Goal: Task Accomplishment & Management: Manage account settings

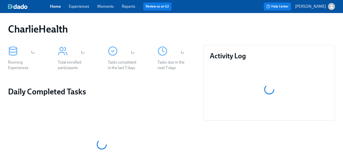
click at [79, 8] on link "Experiences" at bounding box center [79, 6] width 21 height 5
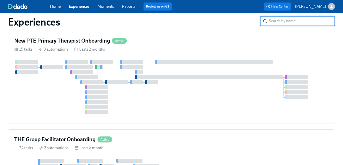
scroll to position [244, 0]
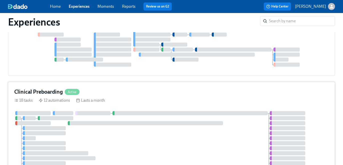
click at [199, 88] on div "Clinical Preboarding Active" at bounding box center [171, 92] width 315 height 8
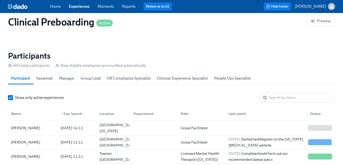
scroll to position [536, 0]
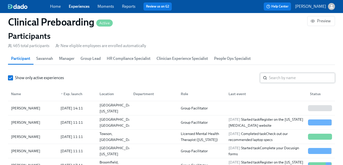
click at [280, 76] on input "search" at bounding box center [302, 78] width 66 height 10
paste input "TFFY8791W6O1"
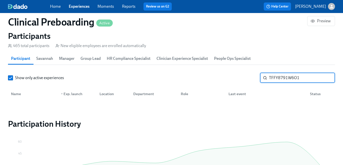
click at [280, 78] on input "TFFY8791W6O1" at bounding box center [302, 78] width 66 height 10
click at [271, 78] on input "[PERSON_NAME]" at bounding box center [302, 78] width 66 height 10
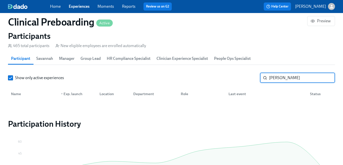
type input "[PERSON_NAME]"
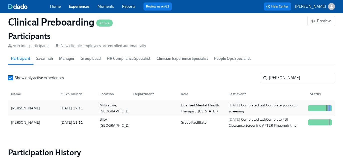
click at [161, 107] on div at bounding box center [153, 108] width 48 height 10
click at [180, 121] on div "Group Facilitator" at bounding box center [194, 122] width 31 height 6
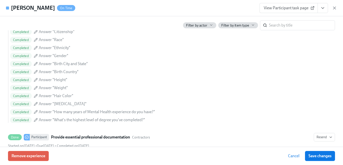
scroll to position [412, 0]
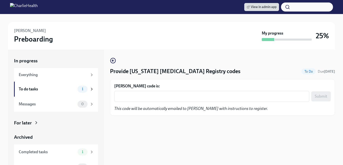
click at [242, 104] on div "John McLaughlin's code is: x ​ Submit This code will be automatically emailed t…" at bounding box center [222, 97] width 217 height 28
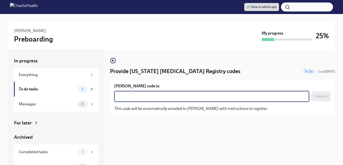
click at [242, 99] on textarea "John McLaughlin's code is:" at bounding box center [211, 96] width 189 height 6
paste textarea "HKDLMELYGLTV"
type textarea "HKDLMELYGLTV"
click at [328, 99] on button "Submit" at bounding box center [322, 96] width 20 height 10
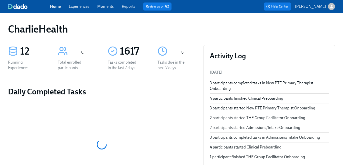
click at [84, 8] on link "Experiences" at bounding box center [79, 6] width 21 height 5
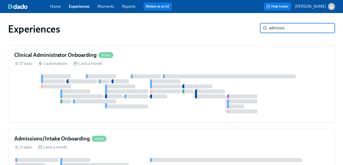
type input "admission"
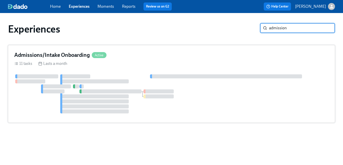
click at [95, 62] on div "11 tasks Lasts a month" at bounding box center [171, 64] width 315 height 6
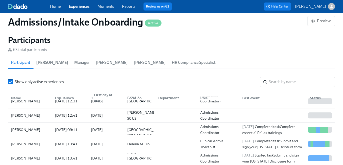
scroll to position [28, 0]
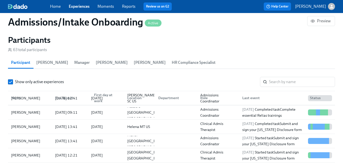
click at [172, 66] on span "HR Compliance Specialist" at bounding box center [194, 62] width 44 height 7
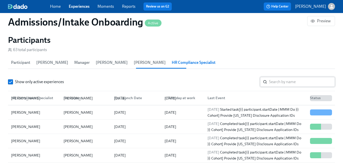
click at [290, 79] on input "search" at bounding box center [302, 82] width 66 height 10
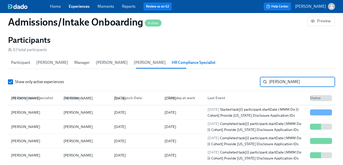
type input "kristy"
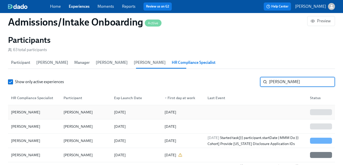
scroll to position [409, 0]
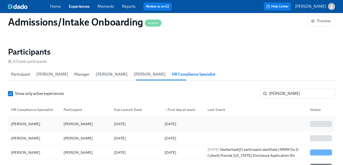
click at [292, 119] on div at bounding box center [255, 124] width 103 height 10
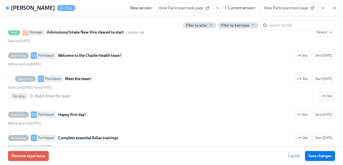
scroll to position [145, 0]
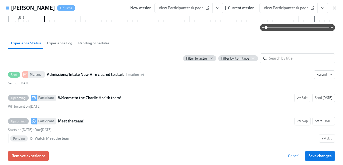
click at [270, 58] on input "search" at bounding box center [302, 58] width 66 height 10
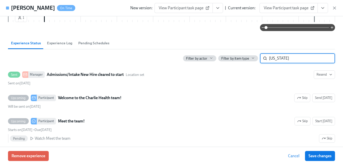
type input "utah"
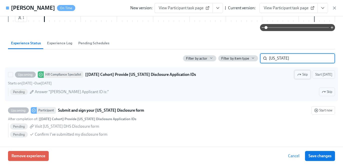
click at [307, 76] on span "Skip" at bounding box center [303, 74] width 11 height 5
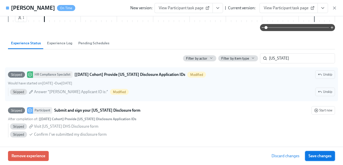
click at [323, 161] on button "Save changes" at bounding box center [320, 156] width 30 height 10
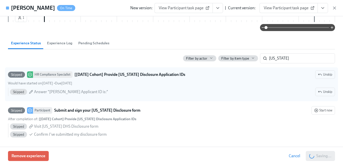
scroll to position [0, 2674]
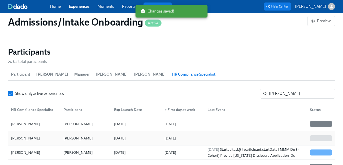
click at [280, 136] on div at bounding box center [255, 138] width 103 height 10
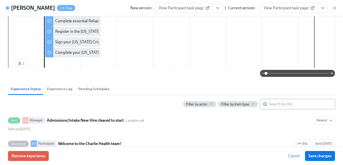
scroll to position [170, 0]
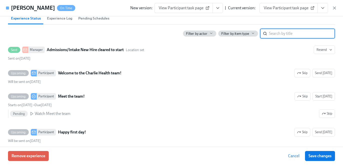
click at [272, 36] on input "search" at bounding box center [302, 34] width 66 height 10
type input "utah"
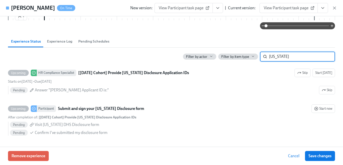
scroll to position [147, 0]
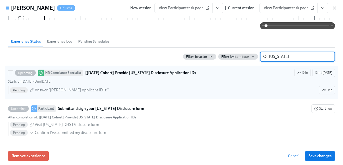
click at [306, 79] on div "Upcoming HR Compliance Specialist [Oct 13th Cohort] Provide Utah Disclosure App…" at bounding box center [171, 83] width 327 height 28
click at [13, 75] on input "Upcoming HR Compliance Specialist [Oct 13th Cohort] Provide Utah Disclosure App…" at bounding box center [10, 73] width 5 height 5
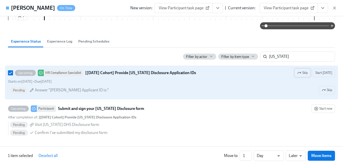
click at [305, 73] on span "Skip" at bounding box center [303, 72] width 11 height 5
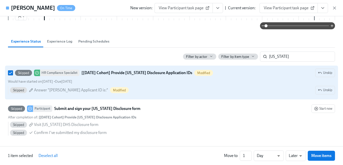
click at [305, 73] on div "Skipped HR Compliance Specialist [Oct 13th Cohort] Provide Utah Disclosure Appl…" at bounding box center [171, 73] width 327 height 9
click at [13, 73] on input "Skipped HR Compliance Specialist [Oct 13th Cohort] Provide Utah Disclosure Appl…" at bounding box center [10, 73] width 5 height 5
checkbox input "false"
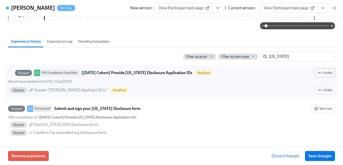
click at [318, 75] on span "Unskip" at bounding box center [325, 72] width 14 height 5
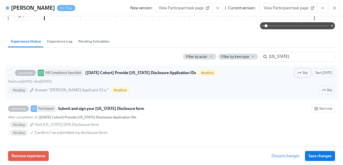
click at [306, 74] on span "Skip" at bounding box center [303, 72] width 11 height 5
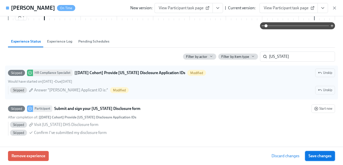
click at [322, 155] on span "Save changes" at bounding box center [320, 155] width 23 height 5
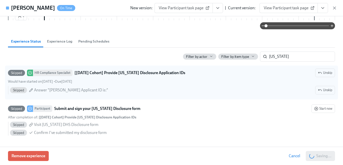
scroll to position [0, 2595]
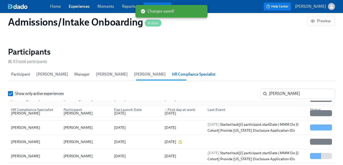
scroll to position [31, 0]
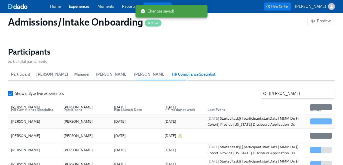
click at [263, 124] on div "2025/10/08 Started task [{{ participant.startDate | MMM Do }} Cohort] Provide U…" at bounding box center [256, 121] width 101 height 12
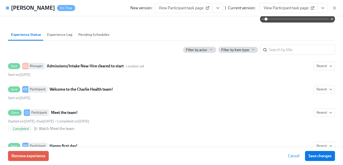
scroll to position [204, 0]
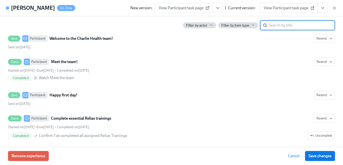
click at [277, 22] on input "search" at bounding box center [302, 25] width 66 height 10
type input "utah"
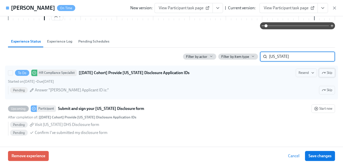
click at [327, 73] on span "Skip" at bounding box center [327, 72] width 11 height 5
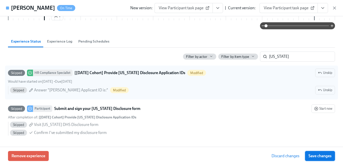
click at [321, 155] on span "Save changes" at bounding box center [320, 155] width 23 height 5
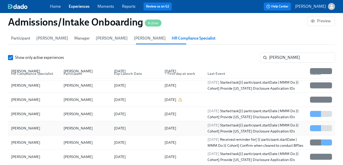
scroll to position [448, 0]
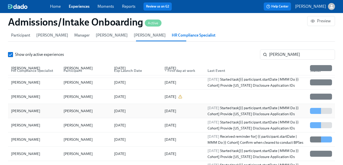
click at [265, 112] on div "2025/10/08 Started task [{{ participant.startDate | MMM Do }} Cohort] Provide U…" at bounding box center [256, 111] width 101 height 12
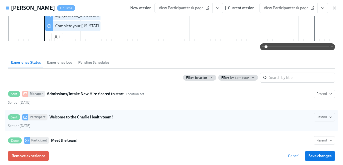
scroll to position [145, 0]
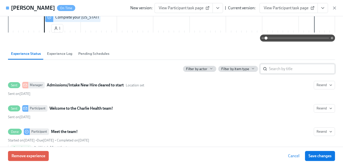
click at [279, 65] on input "search" at bounding box center [302, 69] width 66 height 10
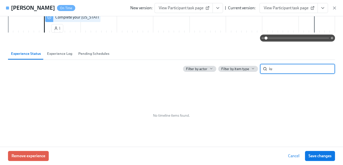
type input "i"
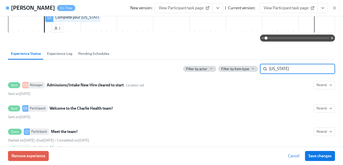
type input "utah"
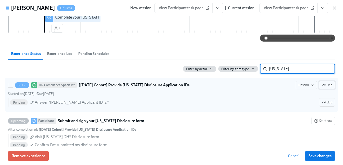
click at [331, 86] on span "Skip" at bounding box center [327, 85] width 11 height 5
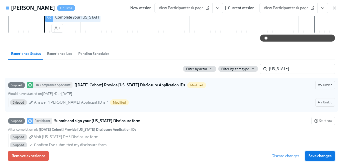
click at [322, 153] on button "Save changes" at bounding box center [320, 156] width 30 height 10
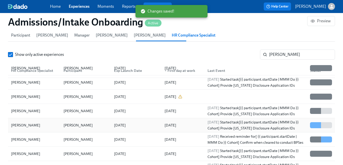
click at [296, 122] on div "2025/10/08 Started task [{{ participant.startDate | MMM Do }} Cohort] Provide U…" at bounding box center [256, 125] width 101 height 12
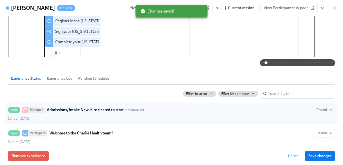
scroll to position [166, 0]
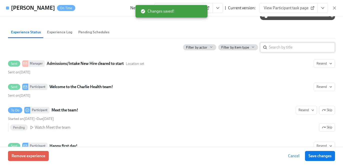
click at [274, 48] on input "search" at bounding box center [302, 47] width 66 height 10
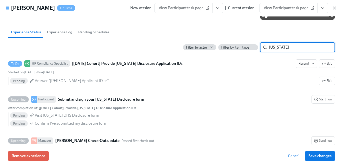
type input "utah"
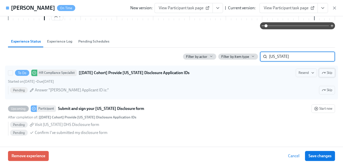
click at [332, 75] on span "Skip" at bounding box center [327, 72] width 11 height 5
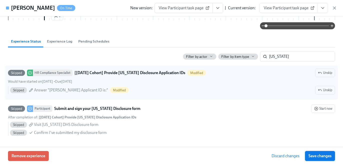
click at [317, 156] on span "Save changes" at bounding box center [320, 155] width 23 height 5
